Goal: Transaction & Acquisition: Purchase product/service

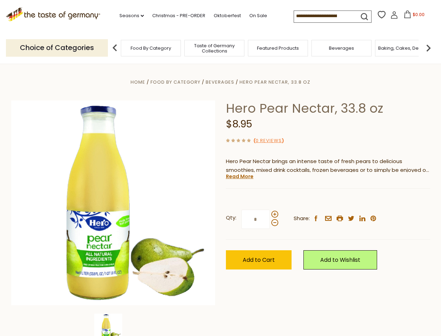
click at [221, 168] on div "Home Food By Category [GEOGRAPHIC_DATA] Hero Pear Nectar, 33.8 oz Hero Pear Nec…" at bounding box center [221, 212] width 430 height 269
click at [129, 16] on link "Seasons dropdown_arrow" at bounding box center [132, 16] width 24 height 8
click at [413, 16] on span "$0.00" at bounding box center [419, 15] width 12 height 6
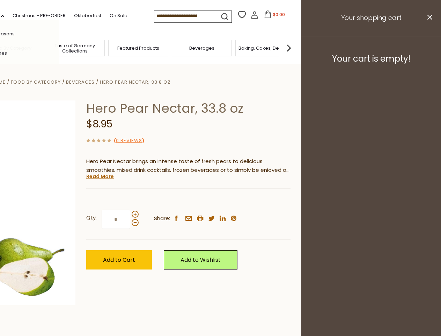
click at [59, 48] on div "All Seasons Recipes Game Day [DATE] [DATE] [DATE][PERSON_NAME] [DATE] Springfes…" at bounding box center [19, 168] width 79 height 296
click at [296, 48] on img at bounding box center [289, 48] width 14 height 14
click at [221, 200] on div "Qty: * Share: facebook email printer twitter linkedin pinterest" at bounding box center [188, 219] width 204 height 41
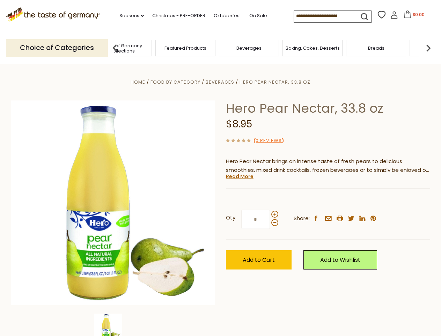
click at [113, 324] on img at bounding box center [108, 327] width 28 height 28
click at [239, 176] on link "Read More" at bounding box center [240, 176] width 28 height 7
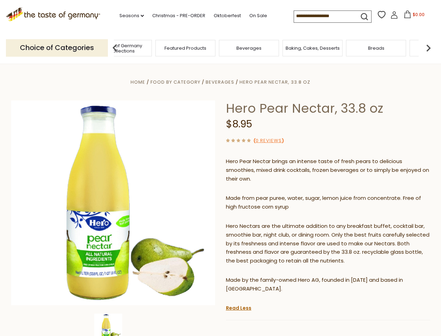
click at [275, 222] on p "Hero Nectars are the ultimate addition to any breakfast buffet, cocktail bar, s…" at bounding box center [328, 244] width 204 height 44
